Goal: Book appointment/travel/reservation

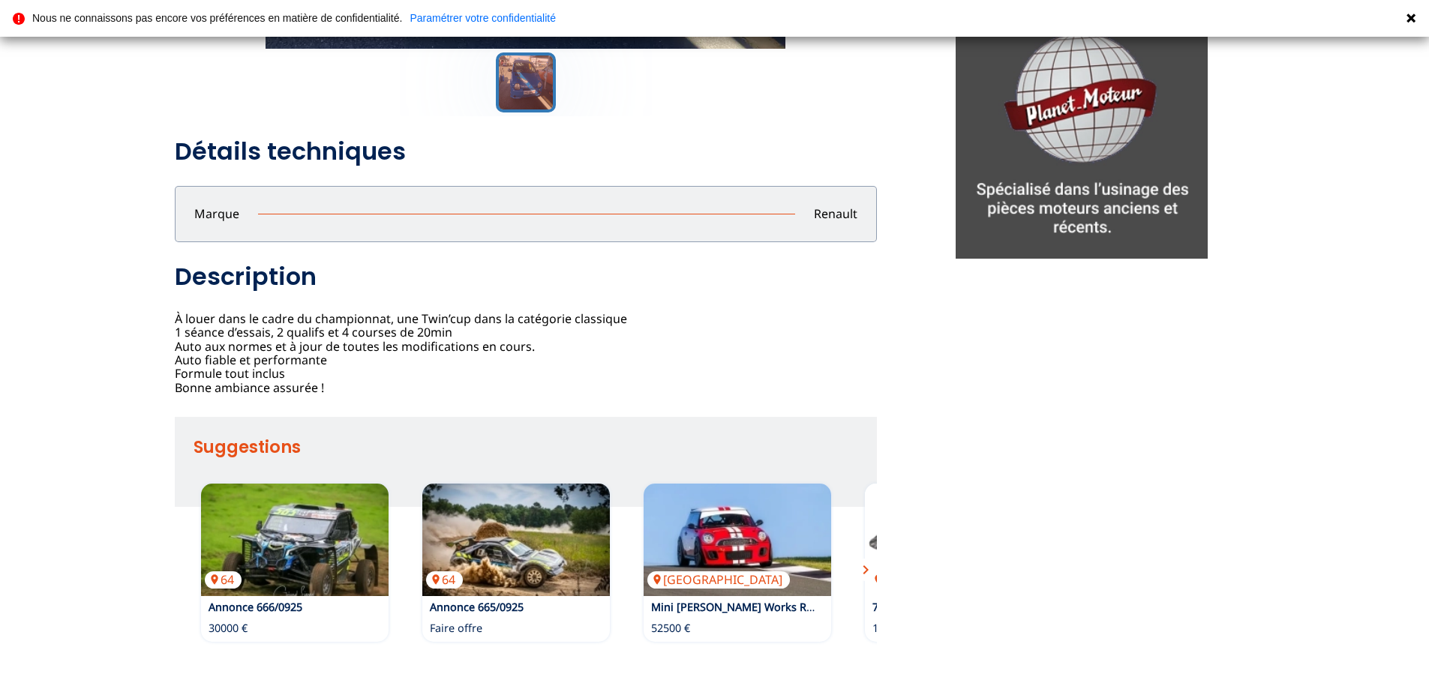
scroll to position [300, 0]
